Goal: Check status: Check status

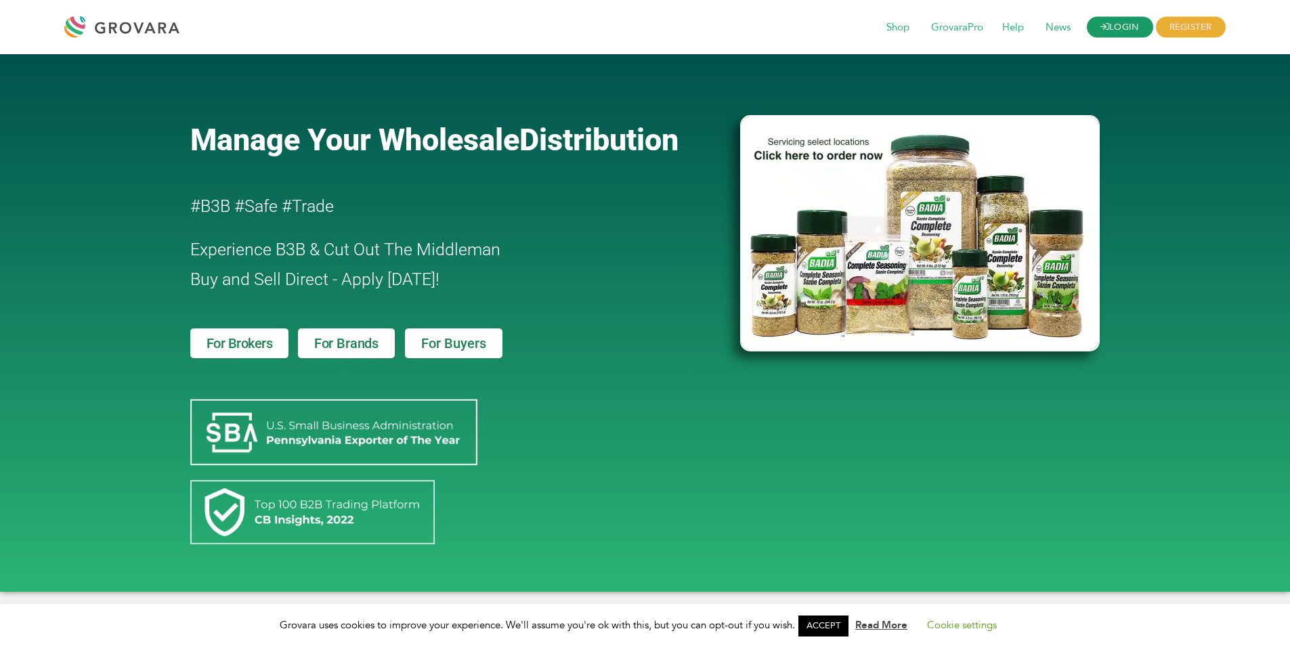
click at [1121, 26] on link "LOGIN" at bounding box center [1120, 27] width 66 height 21
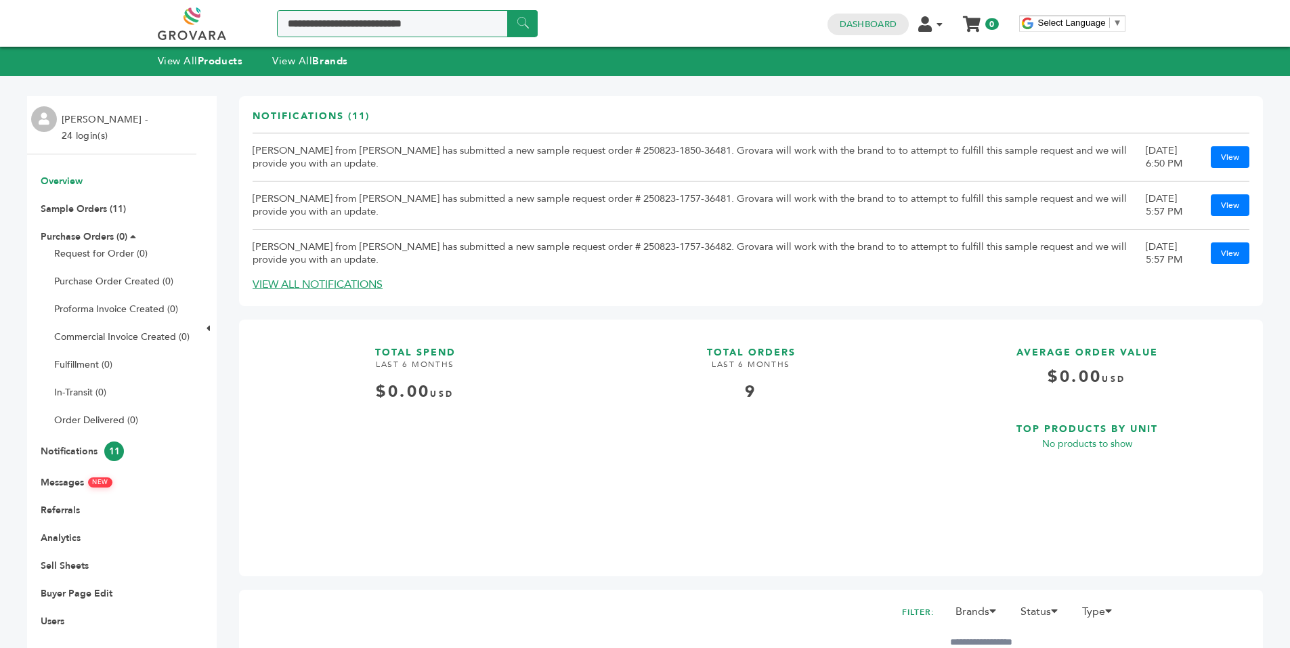
click at [411, 26] on input "Search a product or brand..." at bounding box center [407, 23] width 261 height 27
type input "*******"
click at [522, 22] on input "******" at bounding box center [522, 23] width 30 height 26
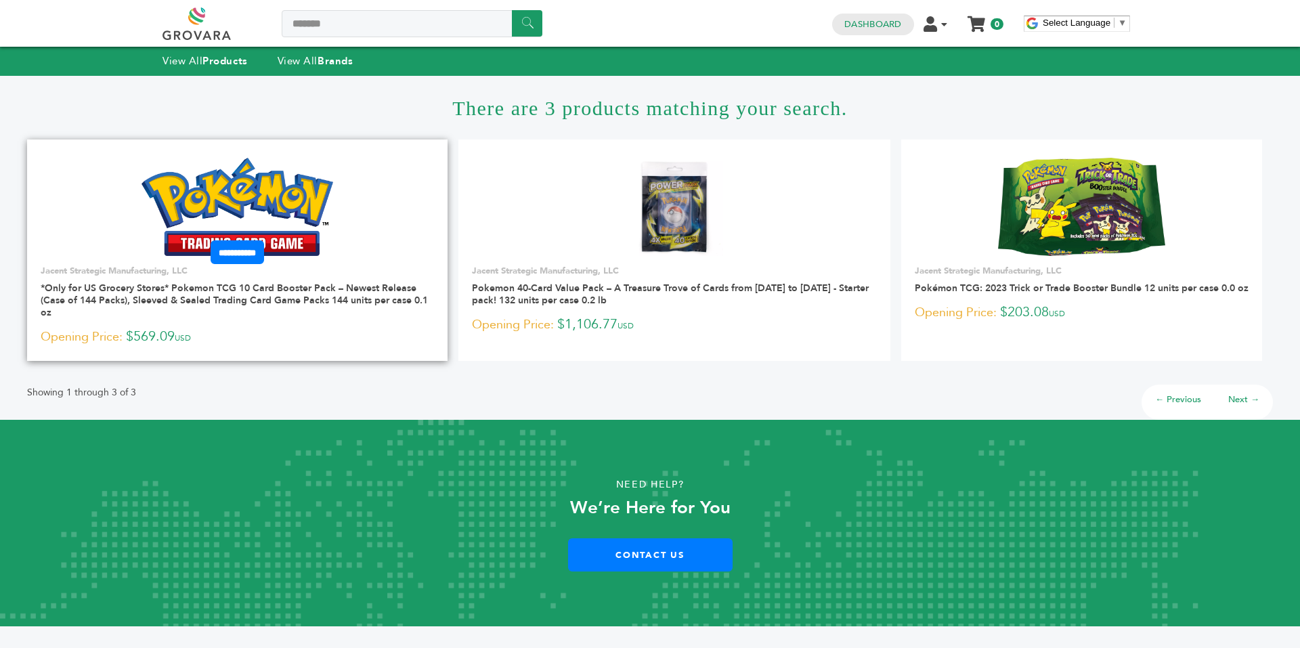
click at [246, 196] on img at bounding box center [238, 207] width 192 height 98
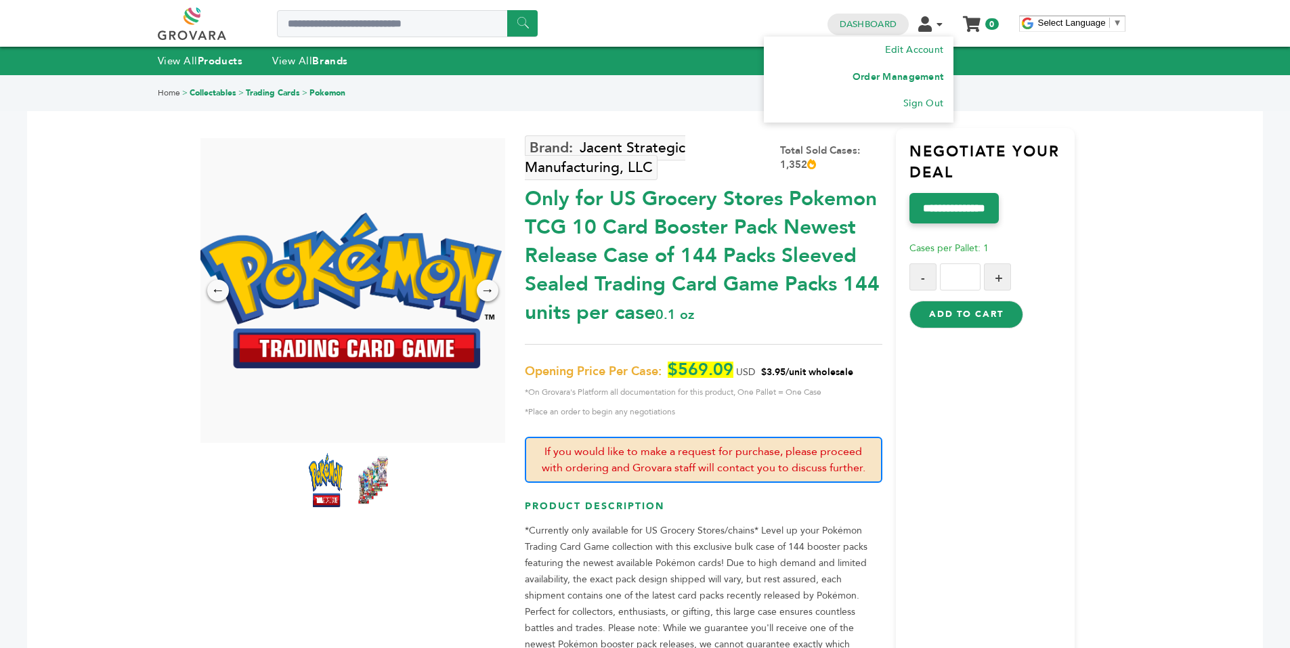
click at [924, 71] on link "Order Management" at bounding box center [898, 76] width 91 height 13
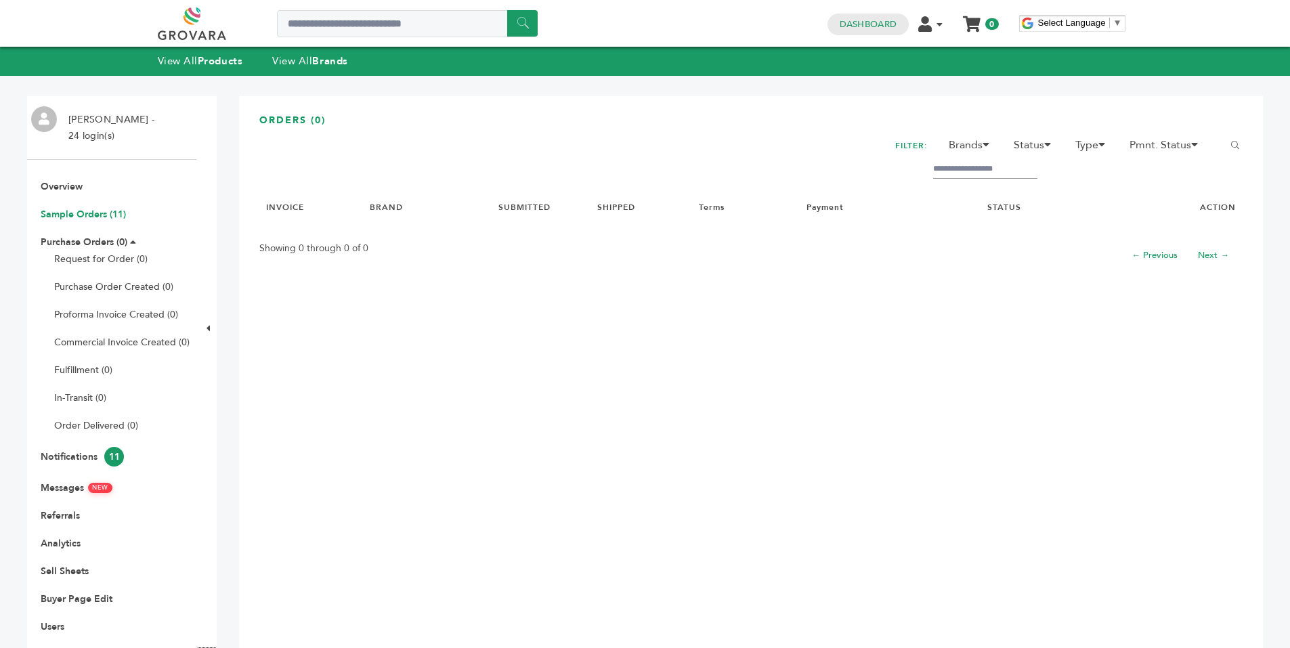
click at [109, 213] on link "Sample Orders (11)" at bounding box center [83, 214] width 85 height 13
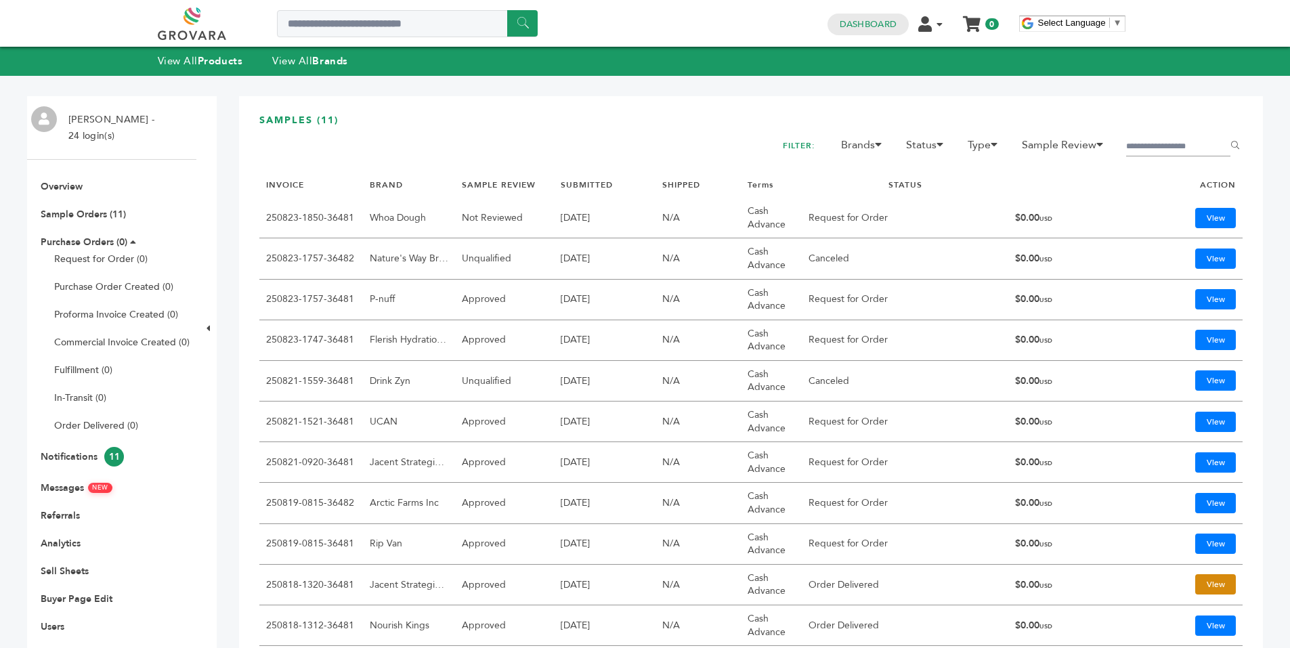
click at [1195, 578] on link "View" at bounding box center [1215, 584] width 41 height 20
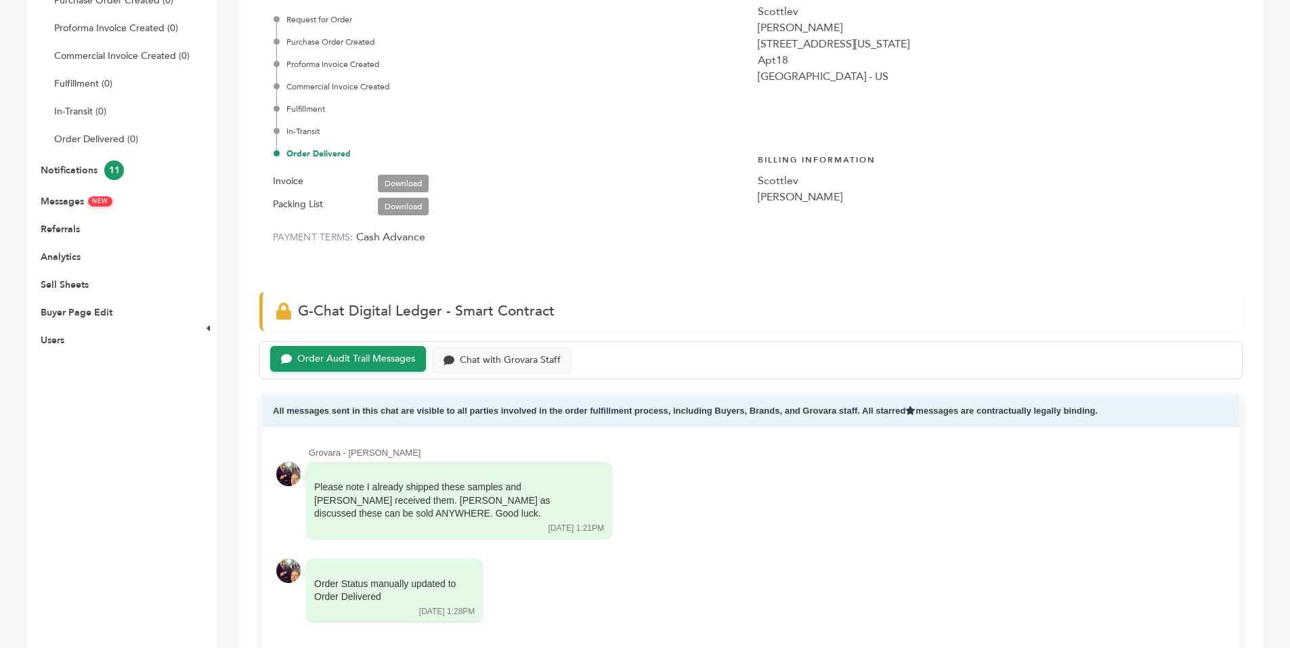
scroll to position [273, 0]
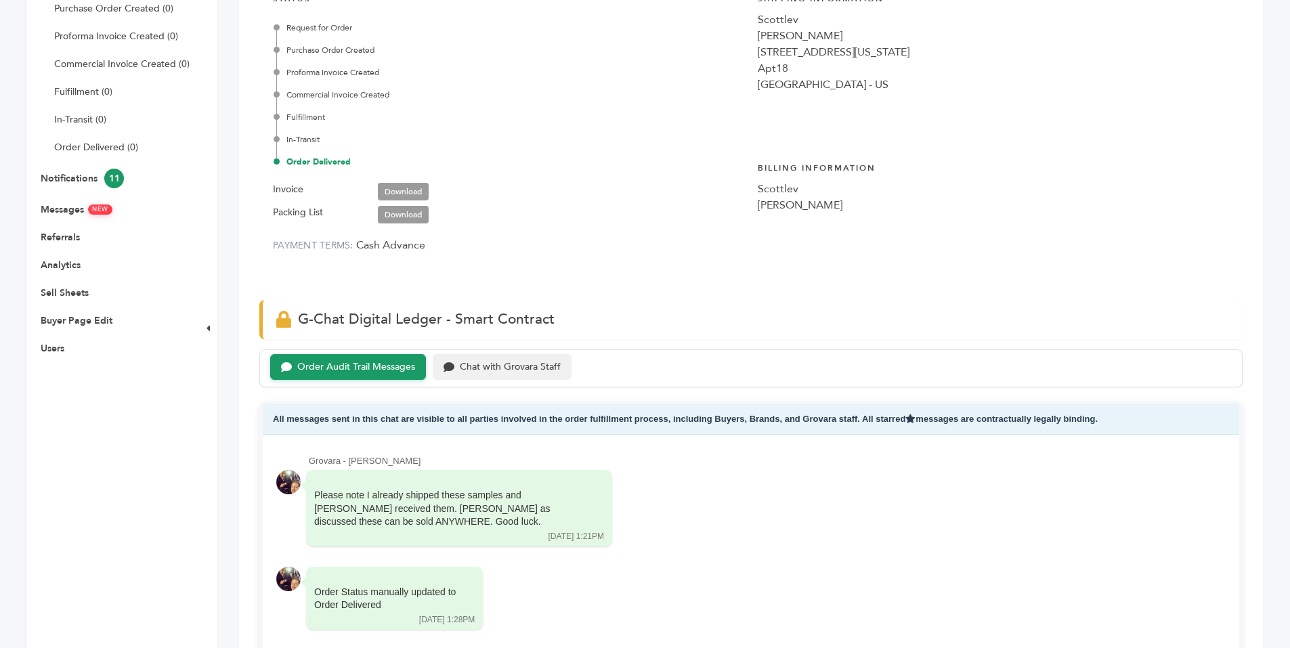
click at [561, 365] on div "Chat with Grovara Staff" at bounding box center [502, 367] width 139 height 26
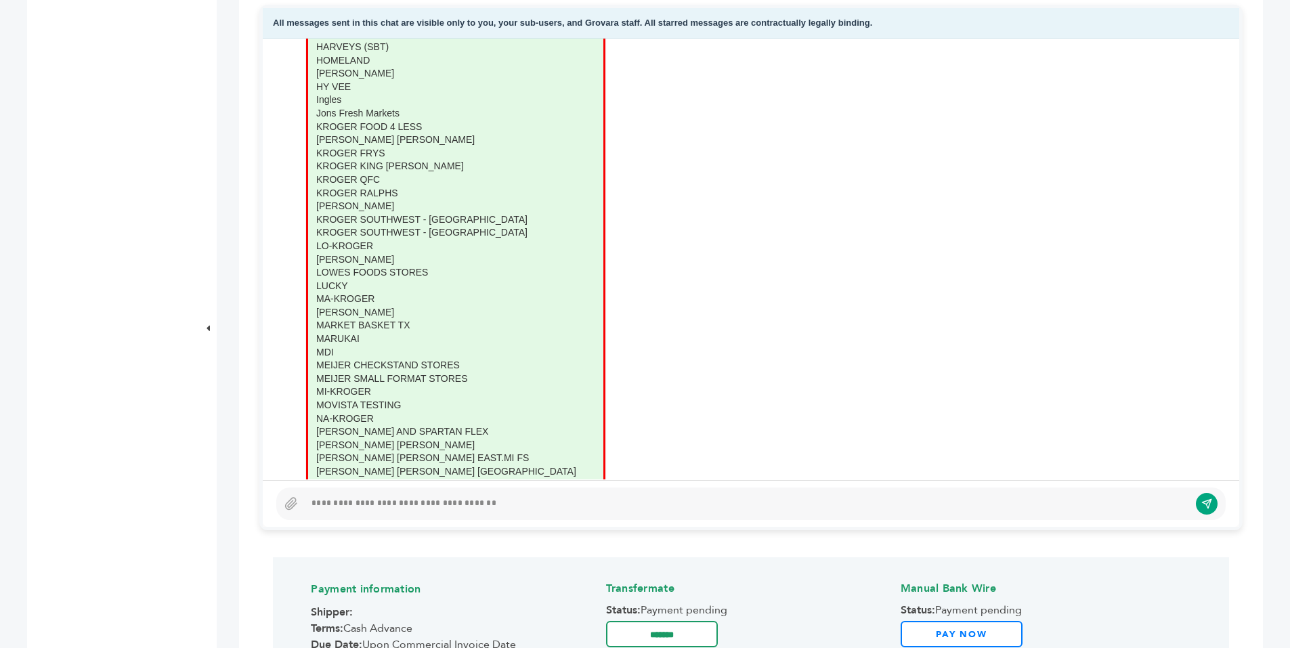
scroll to position [824, 0]
